Goal: Task Accomplishment & Management: Complete application form

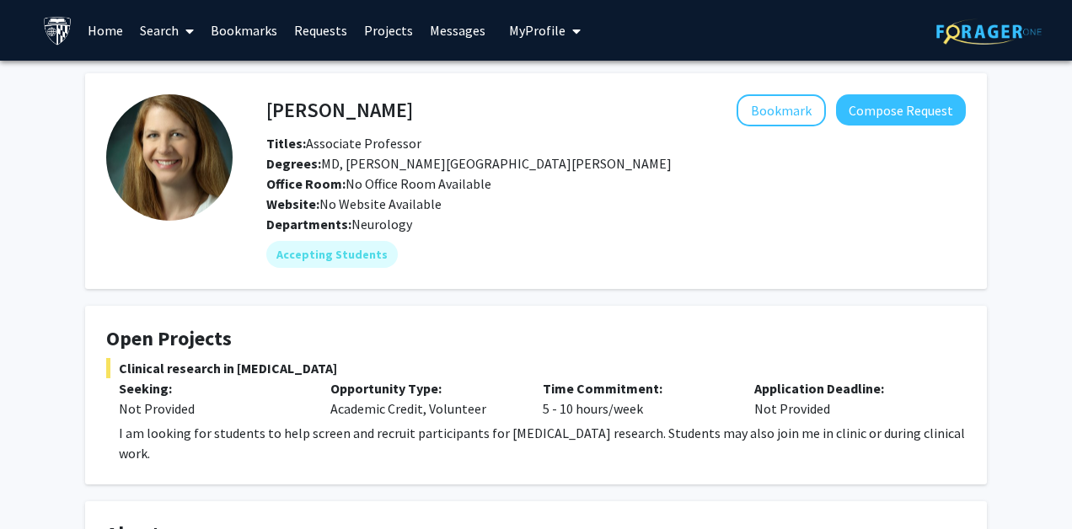
scroll to position [103, 0]
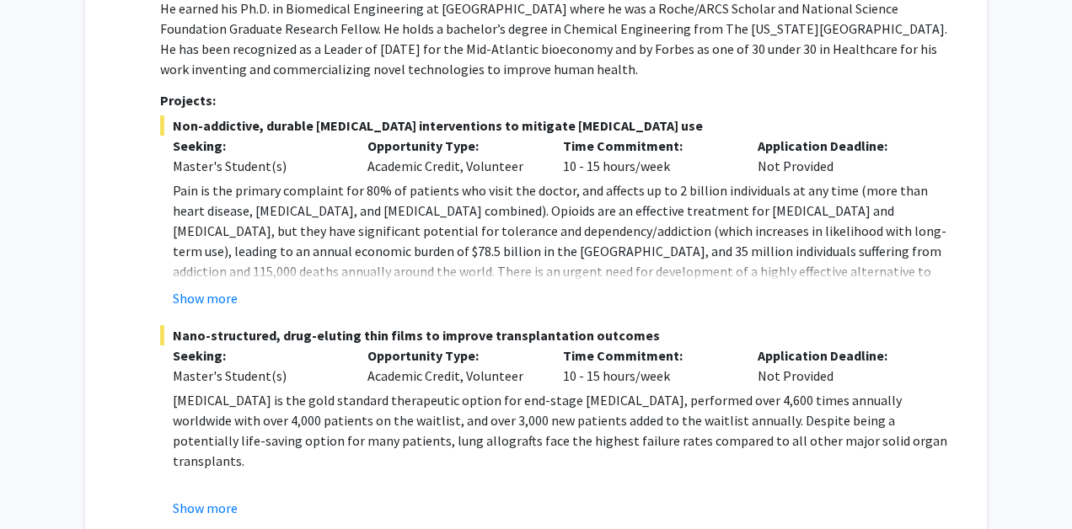
scroll to position [740, 0]
click at [222, 295] on button "Show more" at bounding box center [205, 297] width 65 height 20
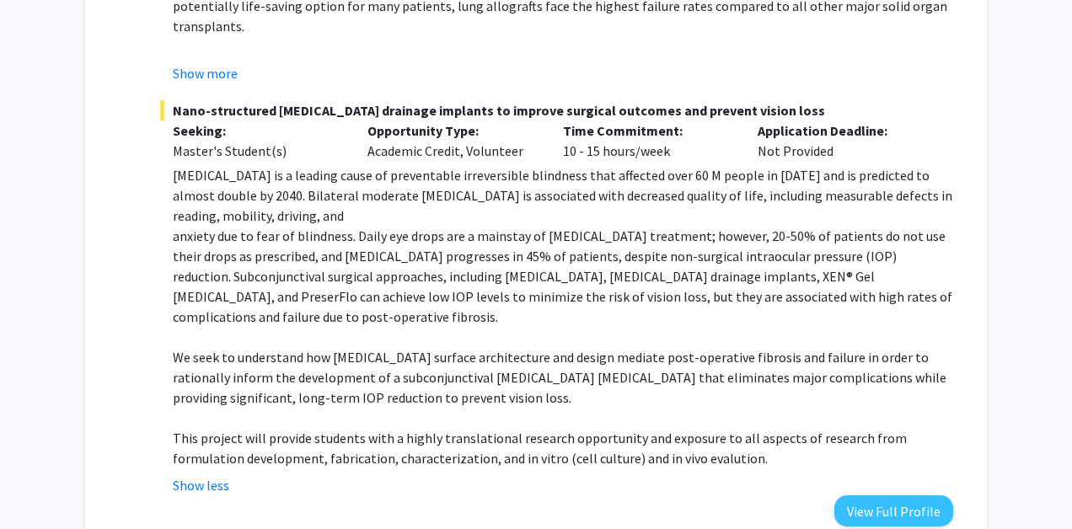
scroll to position [1337, 0]
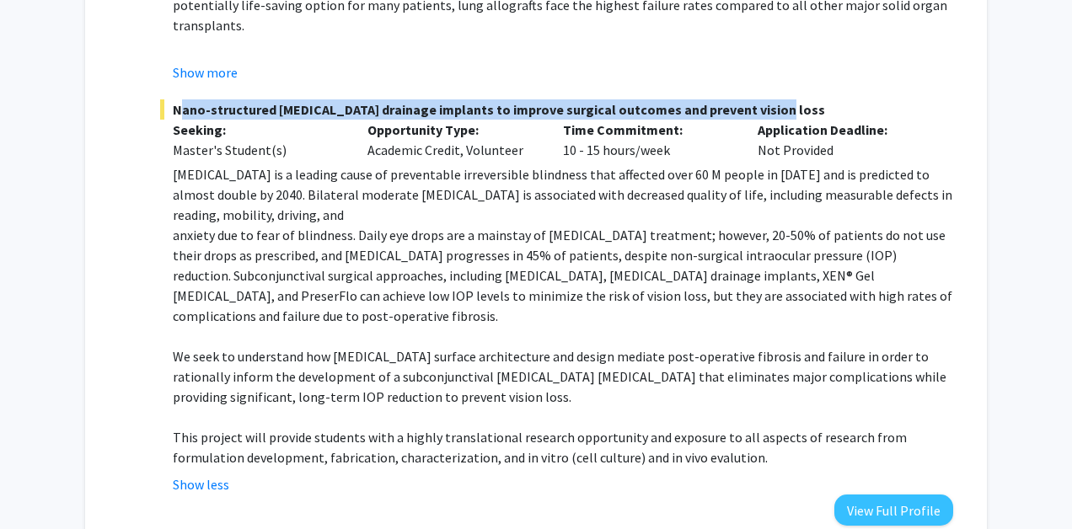
drag, startPoint x: 176, startPoint y: 88, endPoint x: 764, endPoint y: 87, distance: 588.3
click at [764, 99] on span "Nano-structured glaucoma drainage implants to improve surgical outcomes and pre…" at bounding box center [556, 109] width 793 height 20
copy span "Nano-structured glaucoma drainage implants to improve surgical outcomes and pre…"
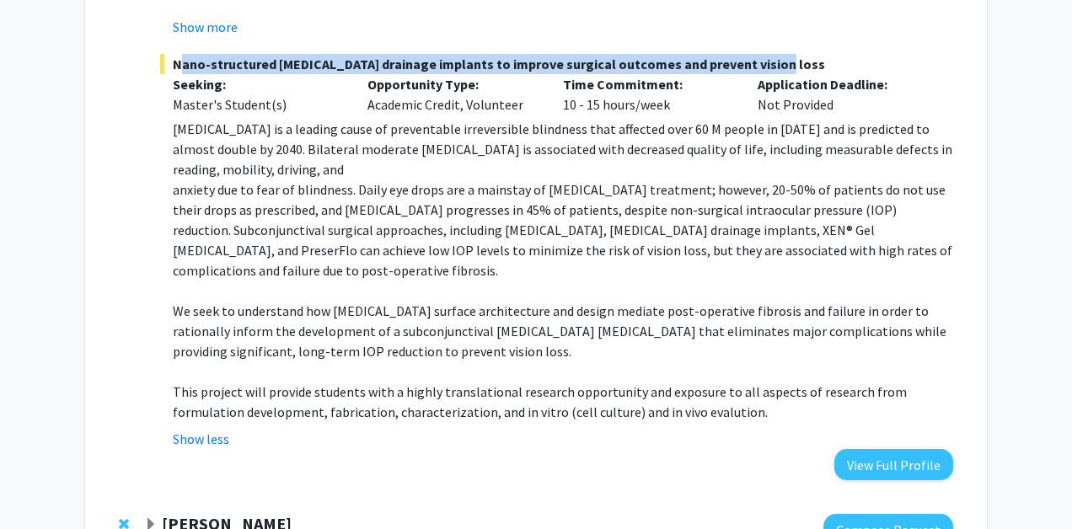
scroll to position [1381, 0]
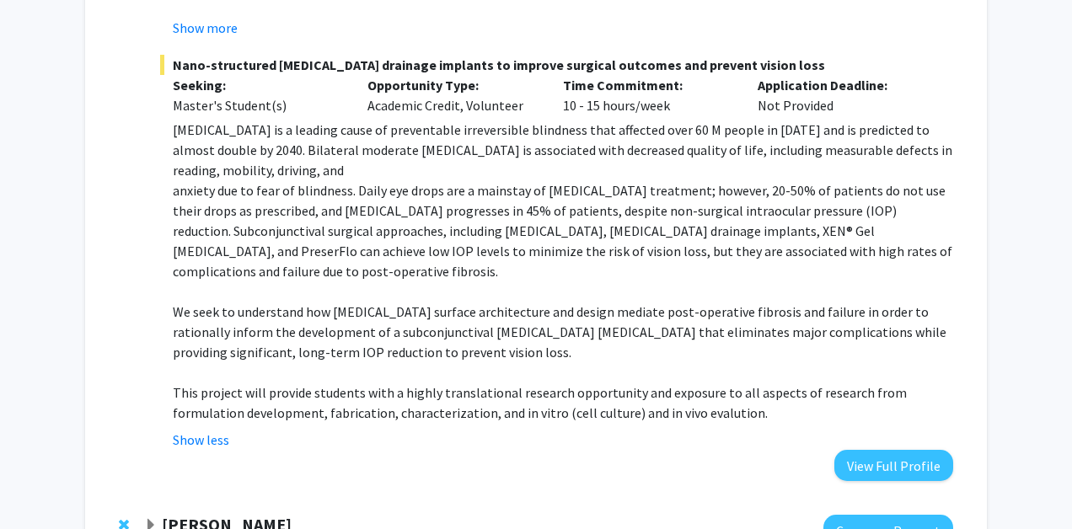
click at [557, 145] on p "Glaucoma is a leading cause of preventable irreversible blindness that affected…" at bounding box center [563, 150] width 780 height 61
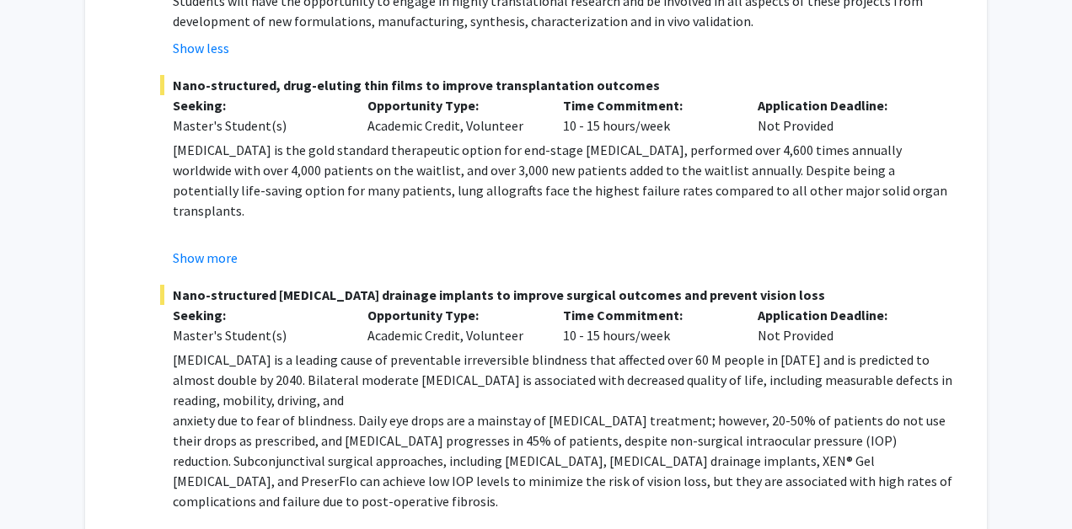
scroll to position [1139, 0]
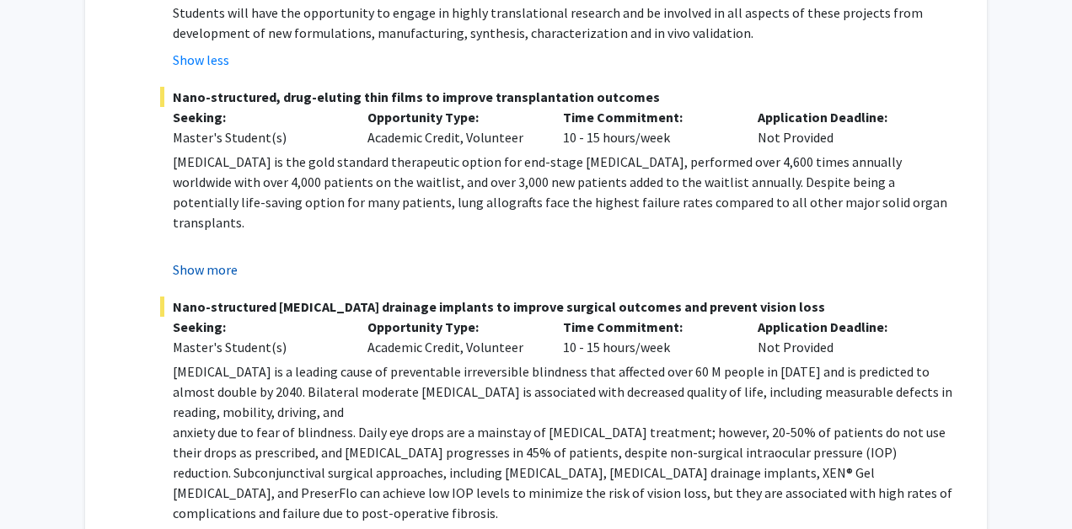
click at [217, 260] on button "Show more" at bounding box center [205, 270] width 65 height 20
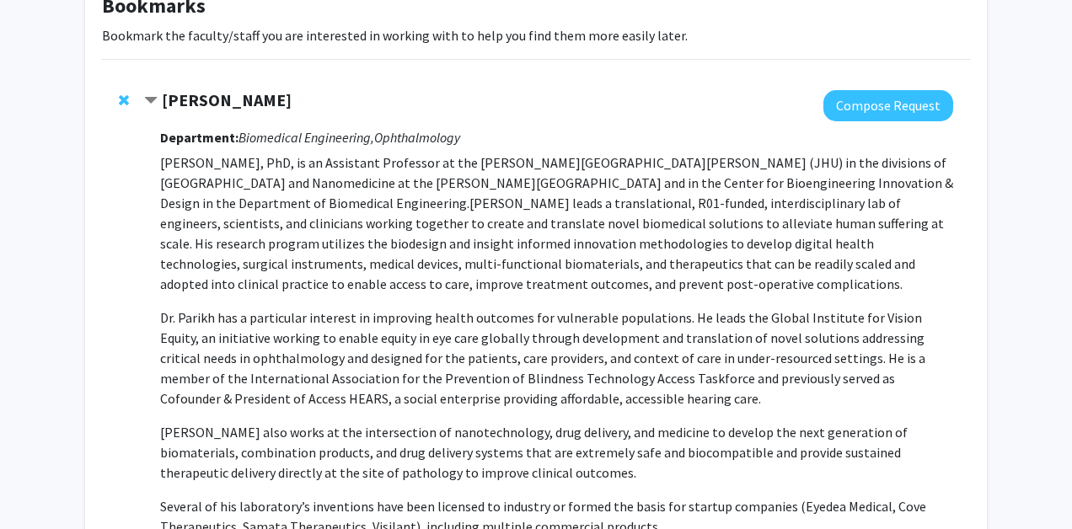
scroll to position [0, 0]
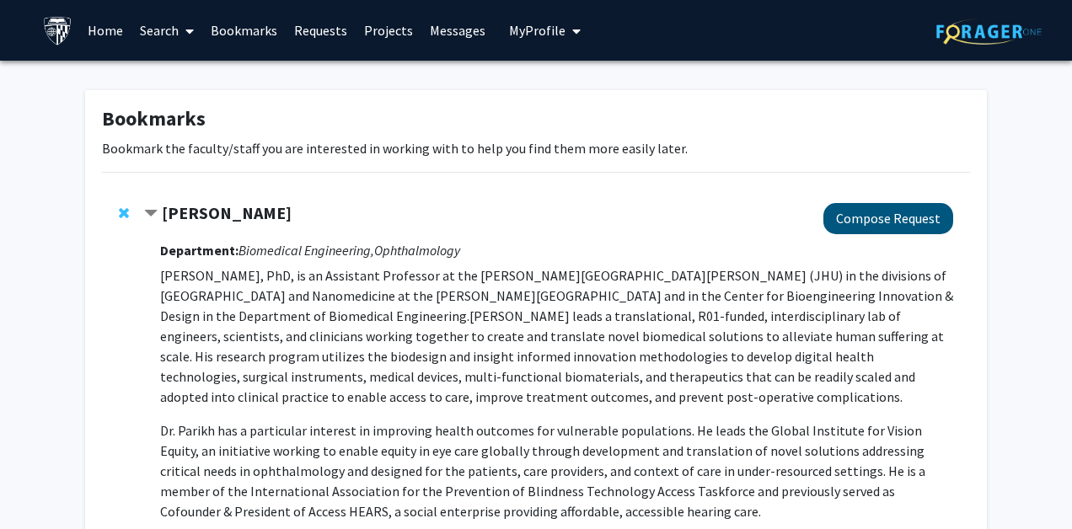
click at [850, 221] on button "Compose Request" at bounding box center [888, 218] width 130 height 31
click at [903, 224] on button "Compose Request" at bounding box center [888, 218] width 130 height 31
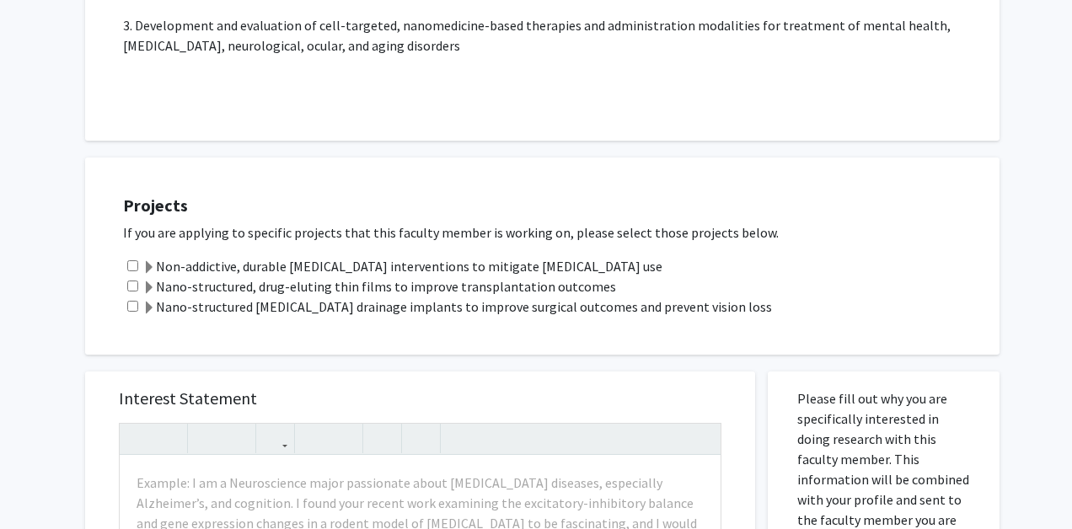
scroll to position [418, 0]
click at [131, 313] on input "checkbox" at bounding box center [132, 307] width 11 height 11
click at [142, 314] on span at bounding box center [148, 309] width 13 height 13
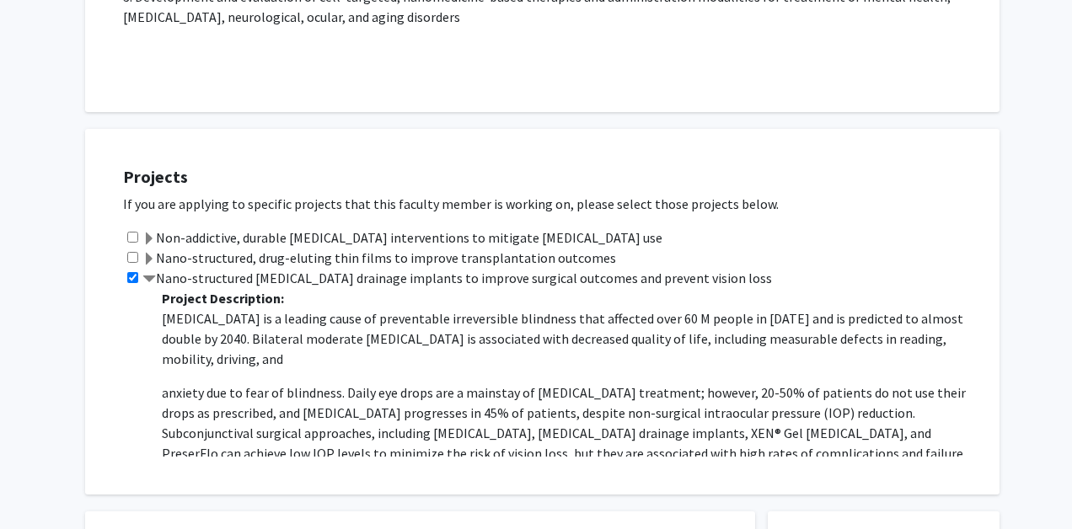
scroll to position [446, 0]
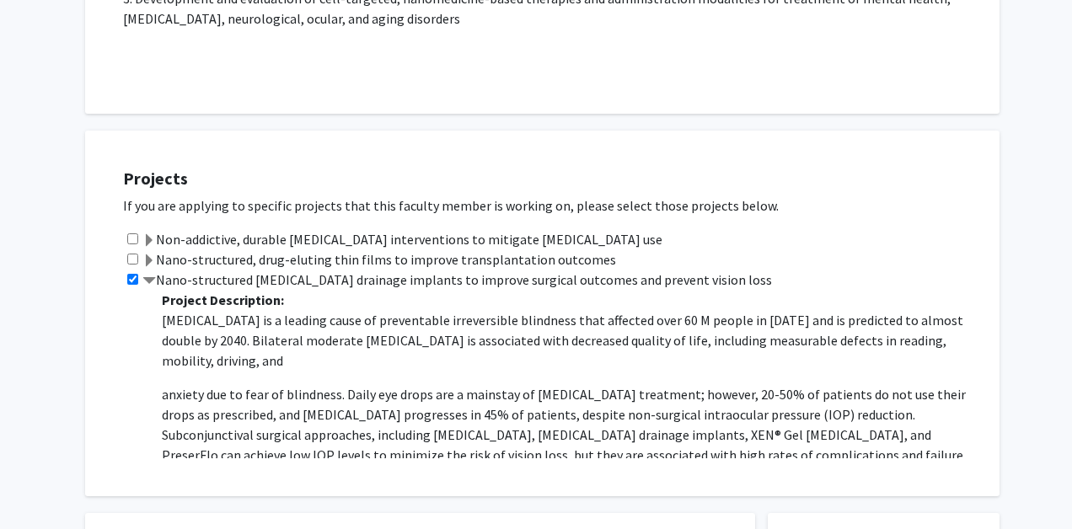
click at [151, 288] on span at bounding box center [148, 281] width 13 height 13
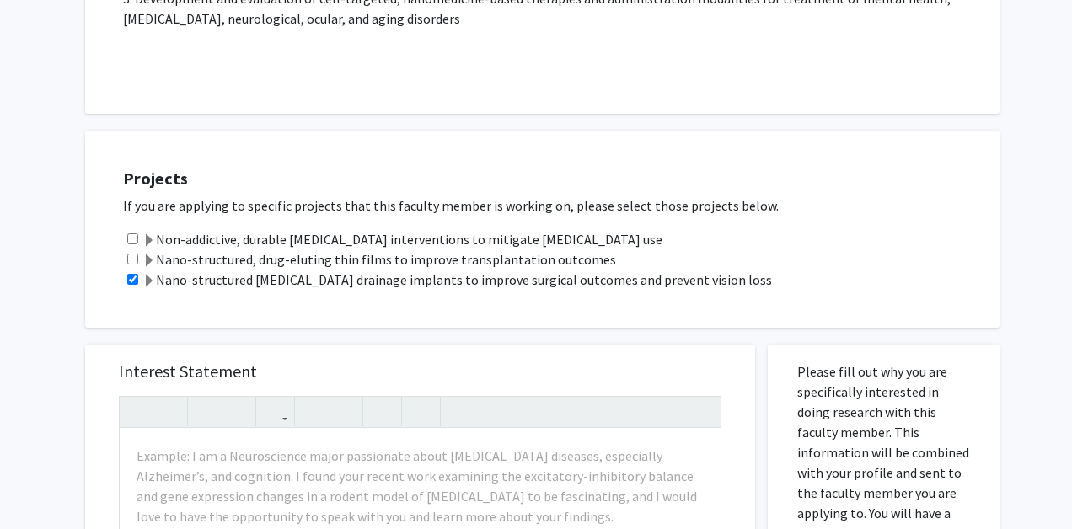
click at [134, 290] on div "Nano-structured glaucoma drainage implants to improve surgical outcomes and pre…" at bounding box center [553, 280] width 860 height 20
click at [134, 283] on input "checkbox" at bounding box center [132, 279] width 11 height 11
checkbox input "false"
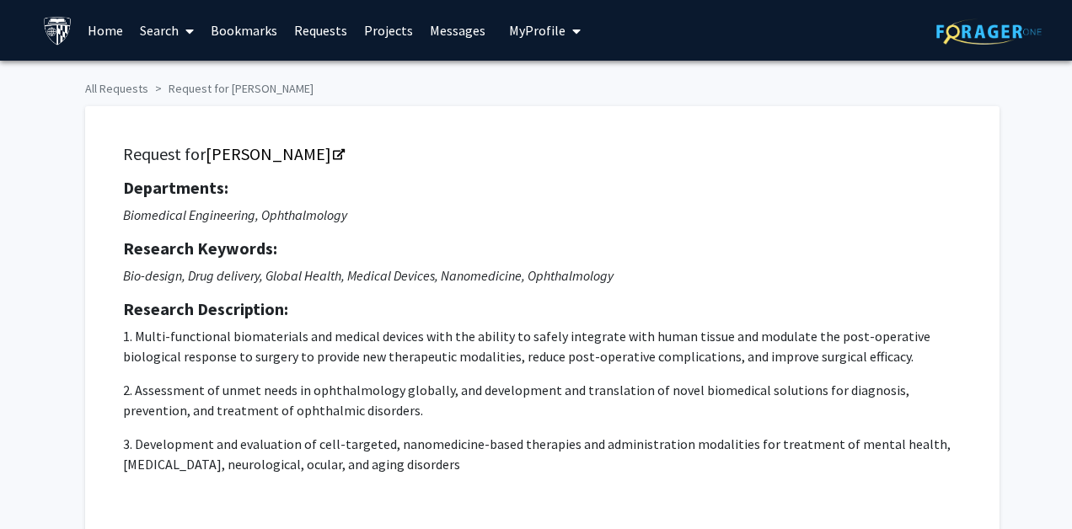
scroll to position [0, 0]
